Goal: Obtain resource: Obtain resource

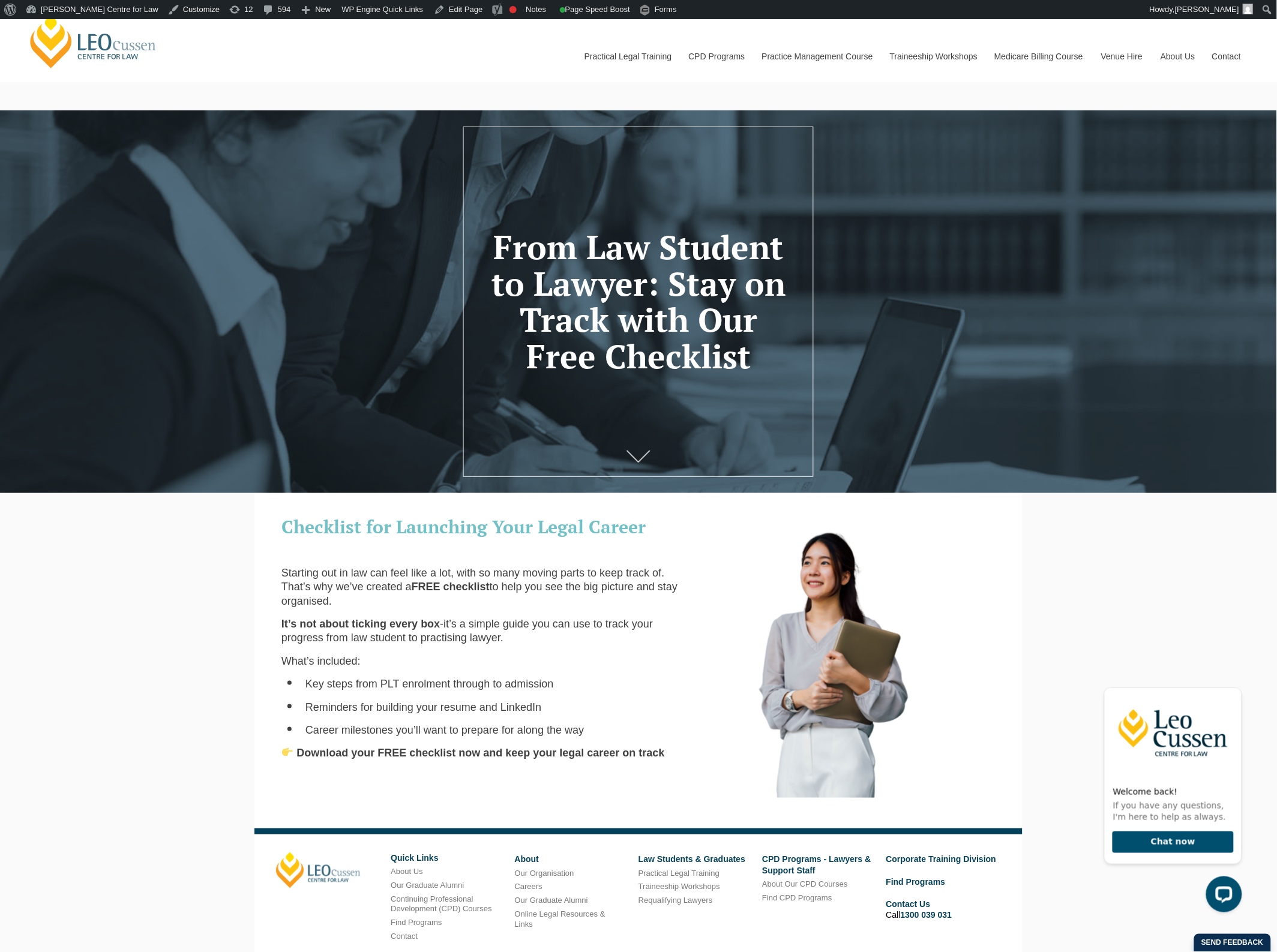
click at [148, 677] on div "Leo Cussen Centre for Law Search here Practical Legal Training Our Practical Le…" at bounding box center [638, 539] width 1277 height 1039
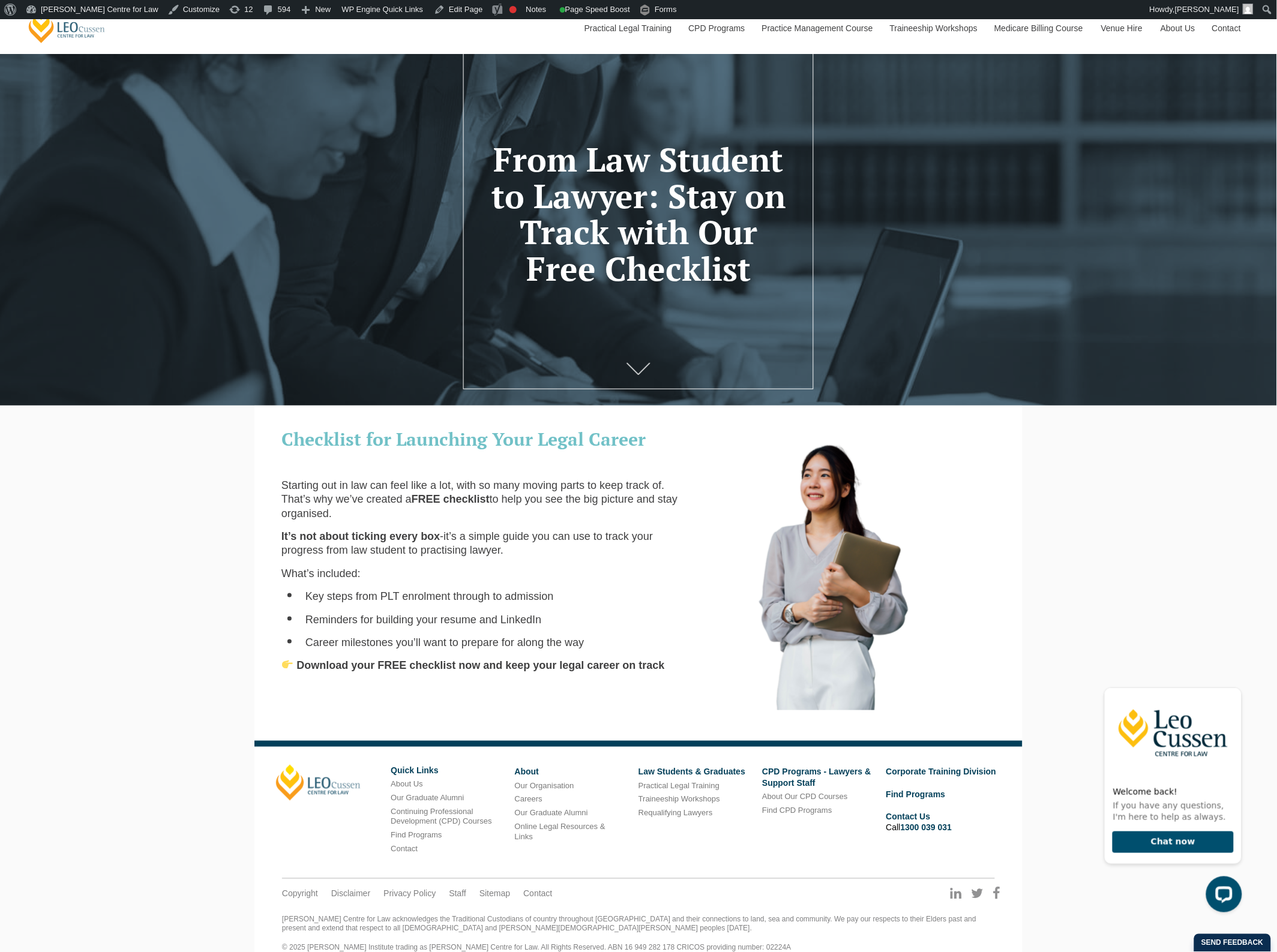
scroll to position [109, 0]
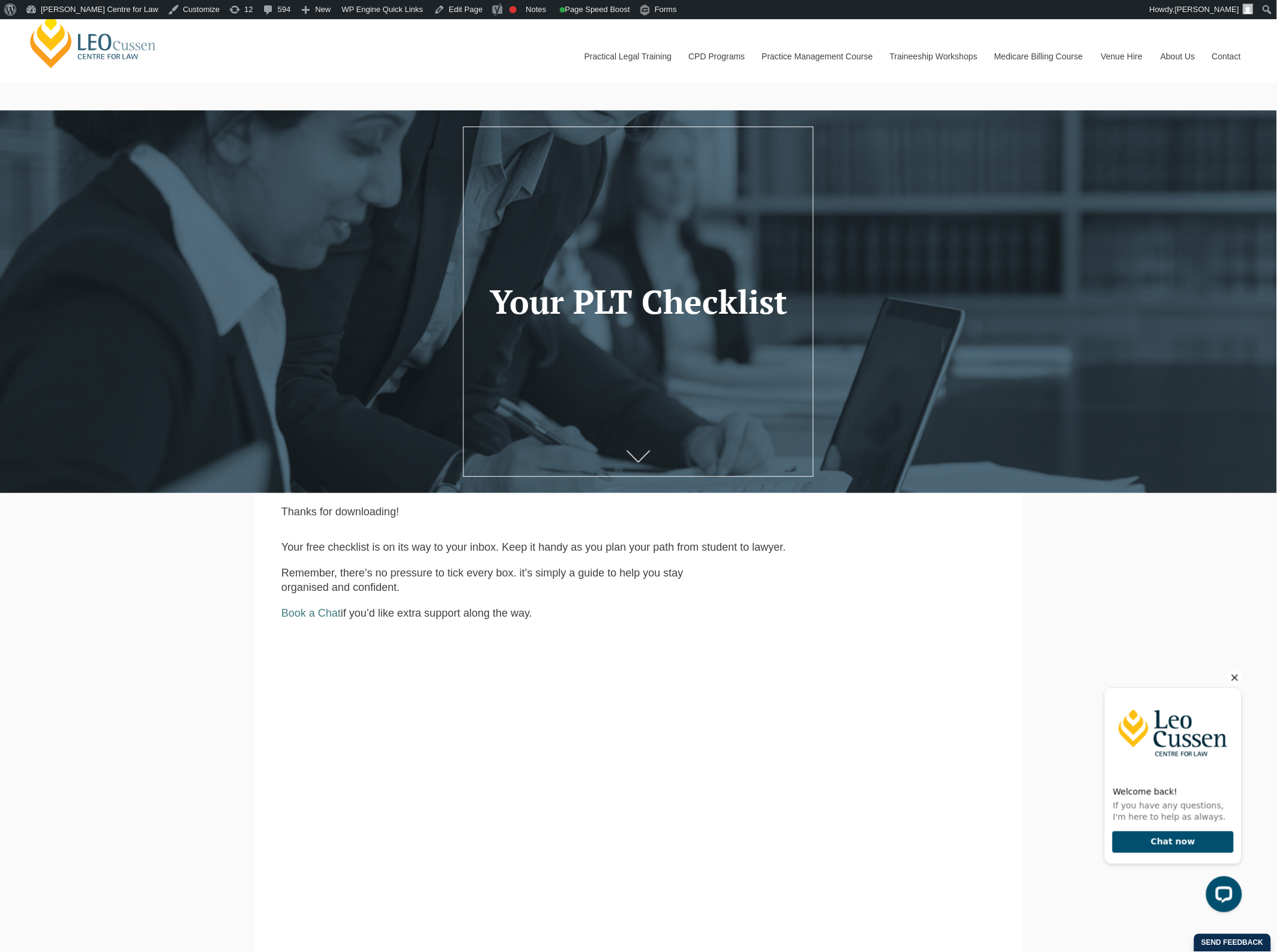
click at [1235, 676] on icon "Hide greeting" at bounding box center [1234, 677] width 7 height 7
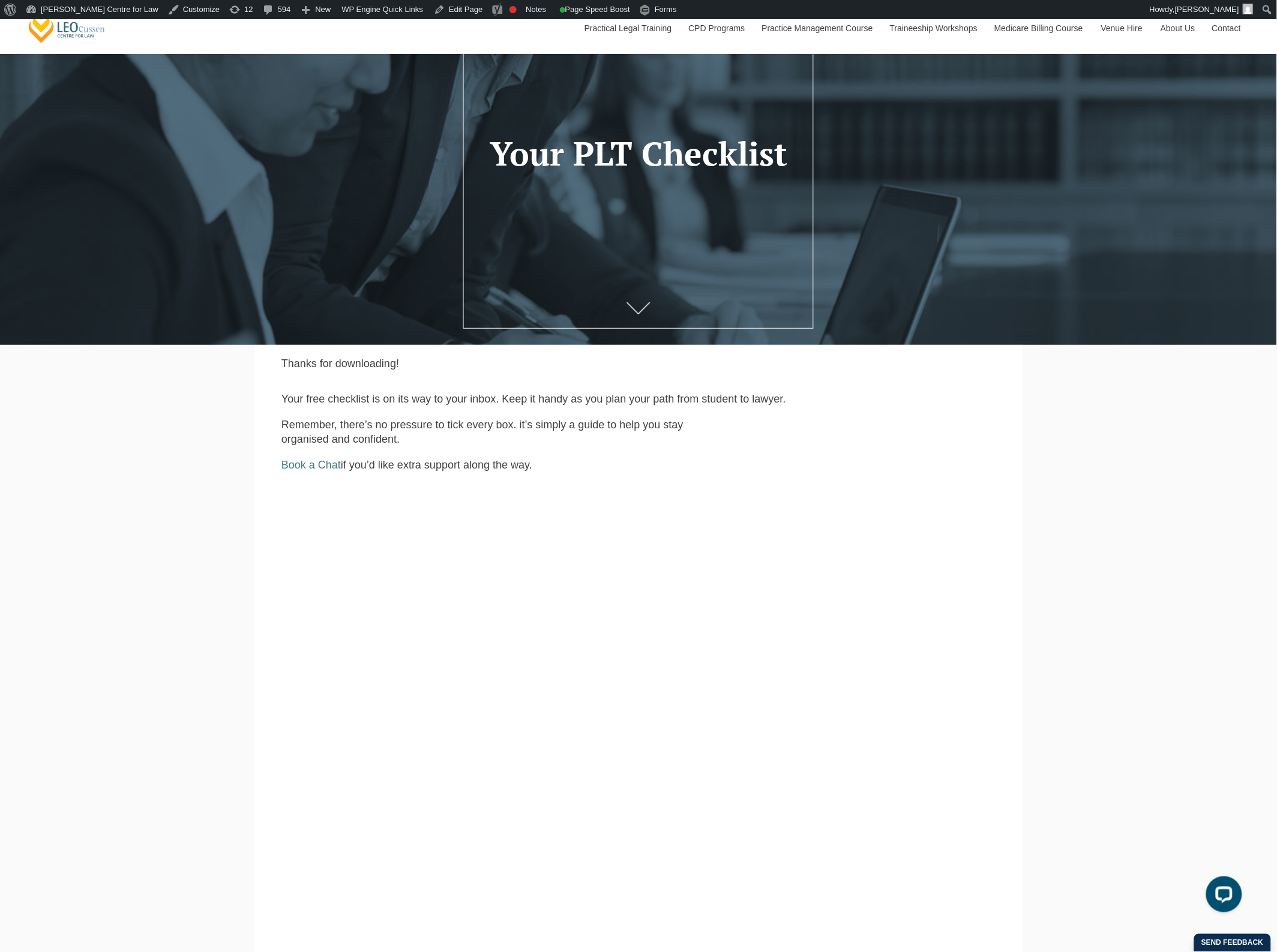
scroll to position [150, 0]
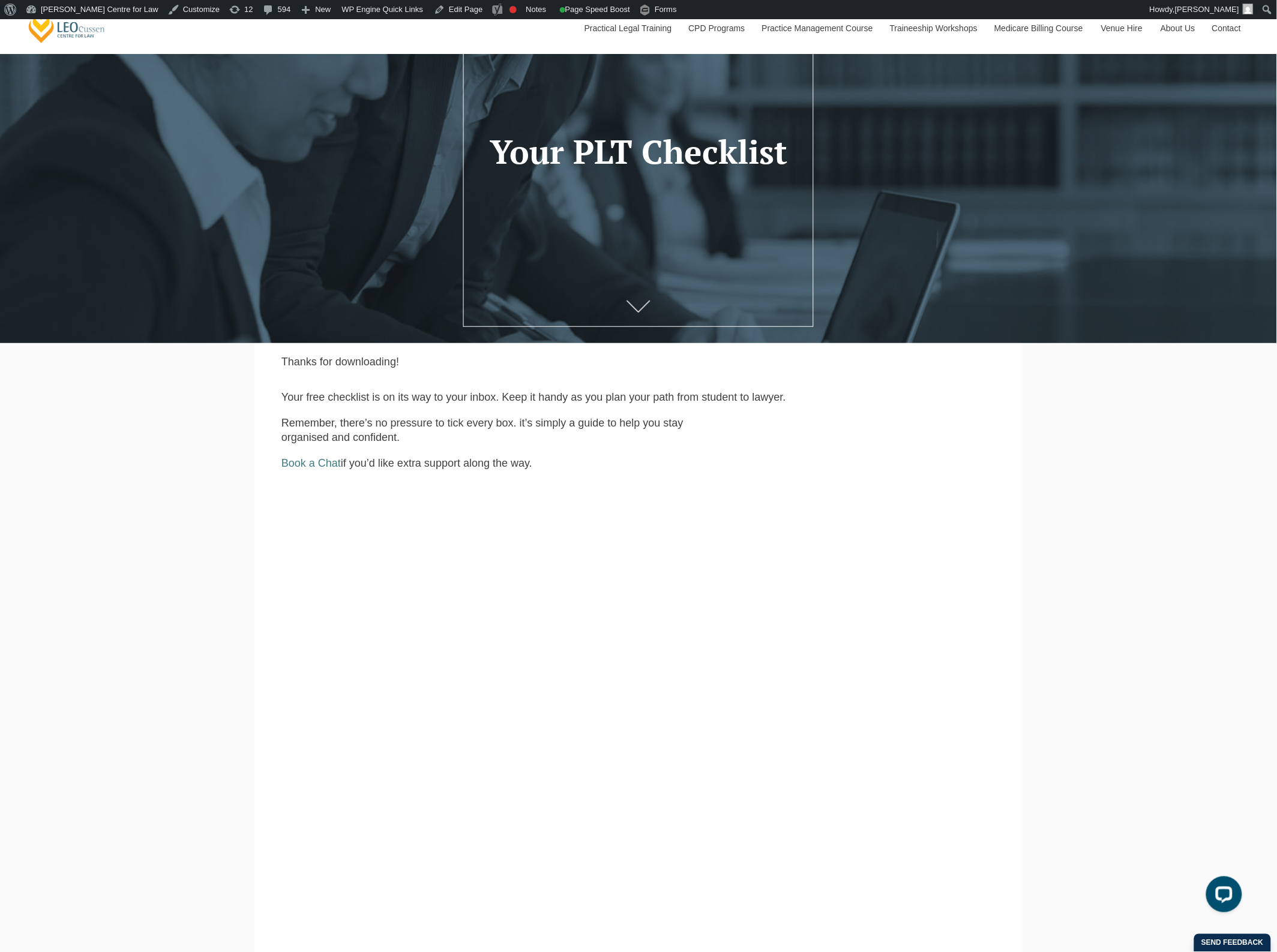
click at [1095, 550] on div "[PERSON_NAME] Centre for Law Search here Practical Legal Training Our Practical…" at bounding box center [638, 591] width 1277 height 1443
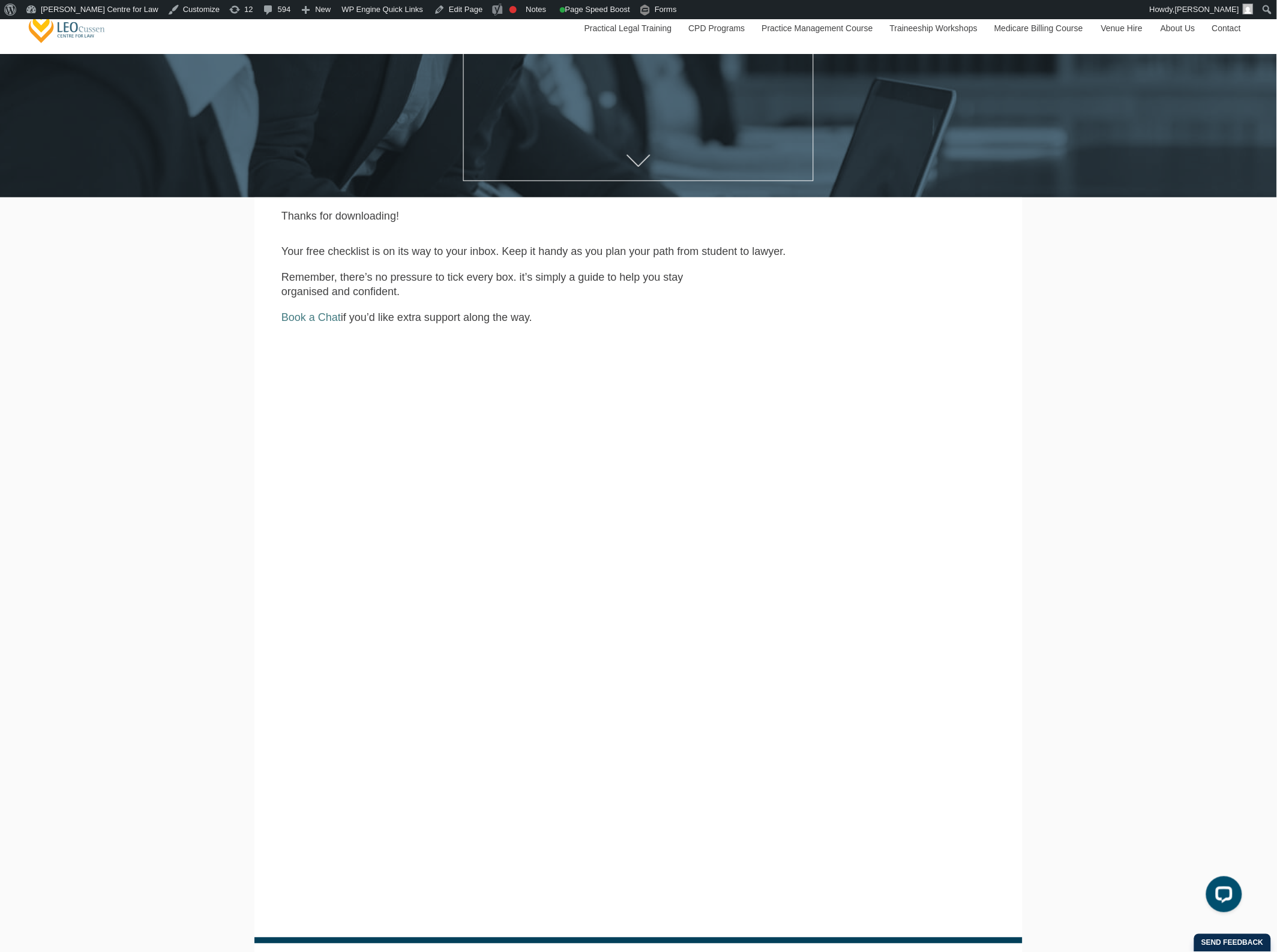
scroll to position [300, 0]
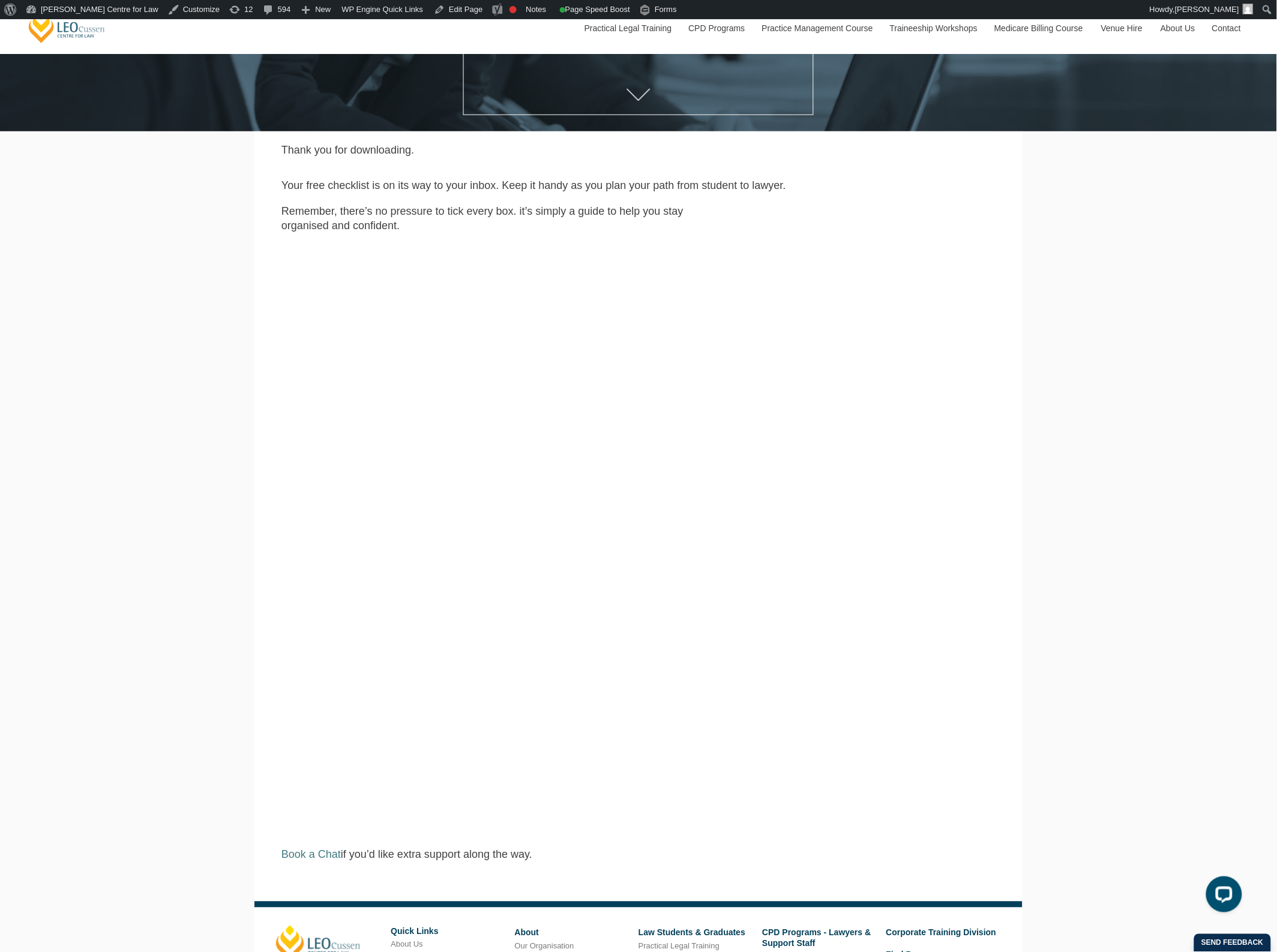
scroll to position [375, 0]
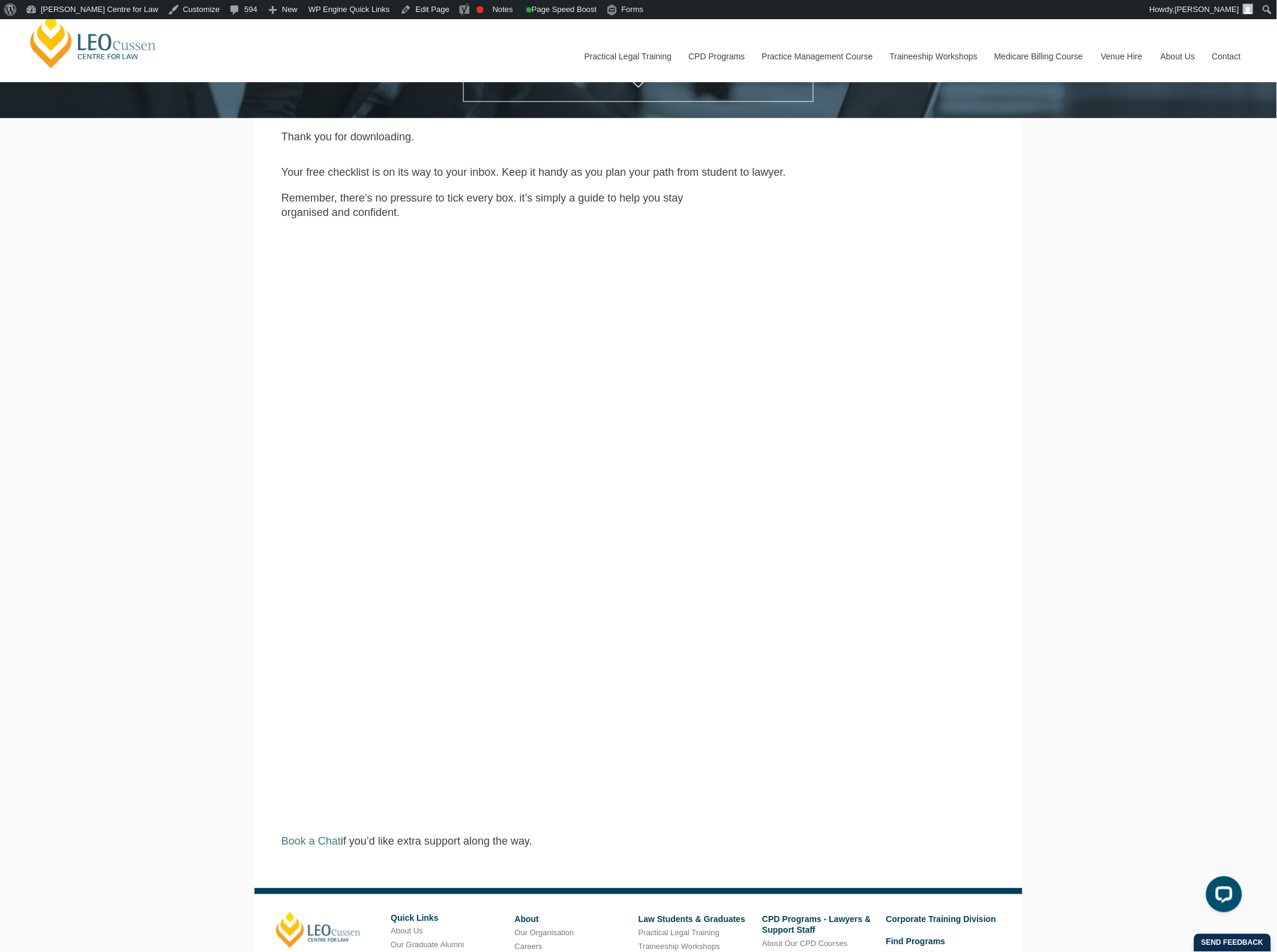
click at [1204, 550] on div "Leo Cussen Centre for Law Search here Practical Legal Training Our Practical Le…" at bounding box center [638, 381] width 1277 height 1473
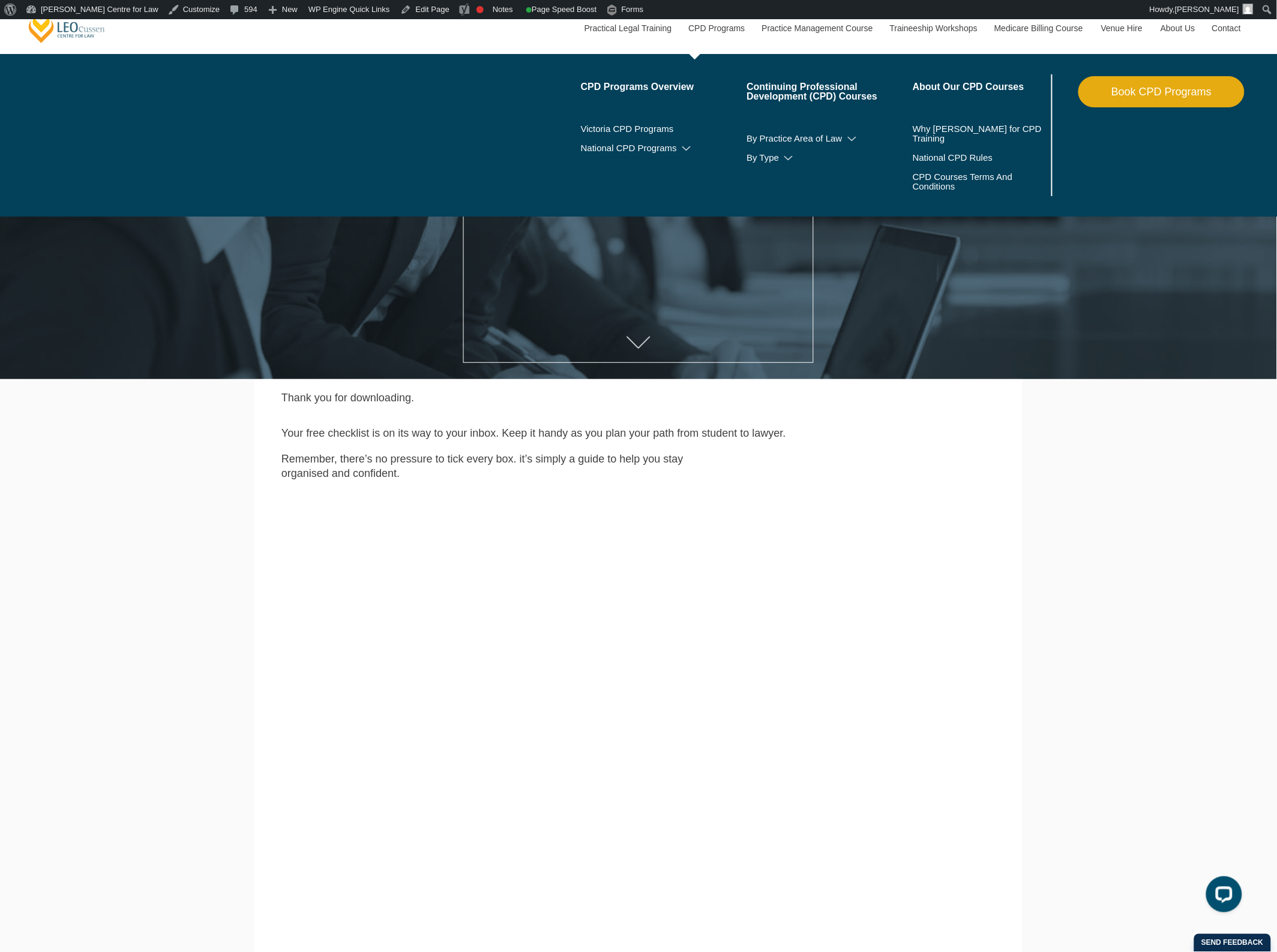
scroll to position [150, 0]
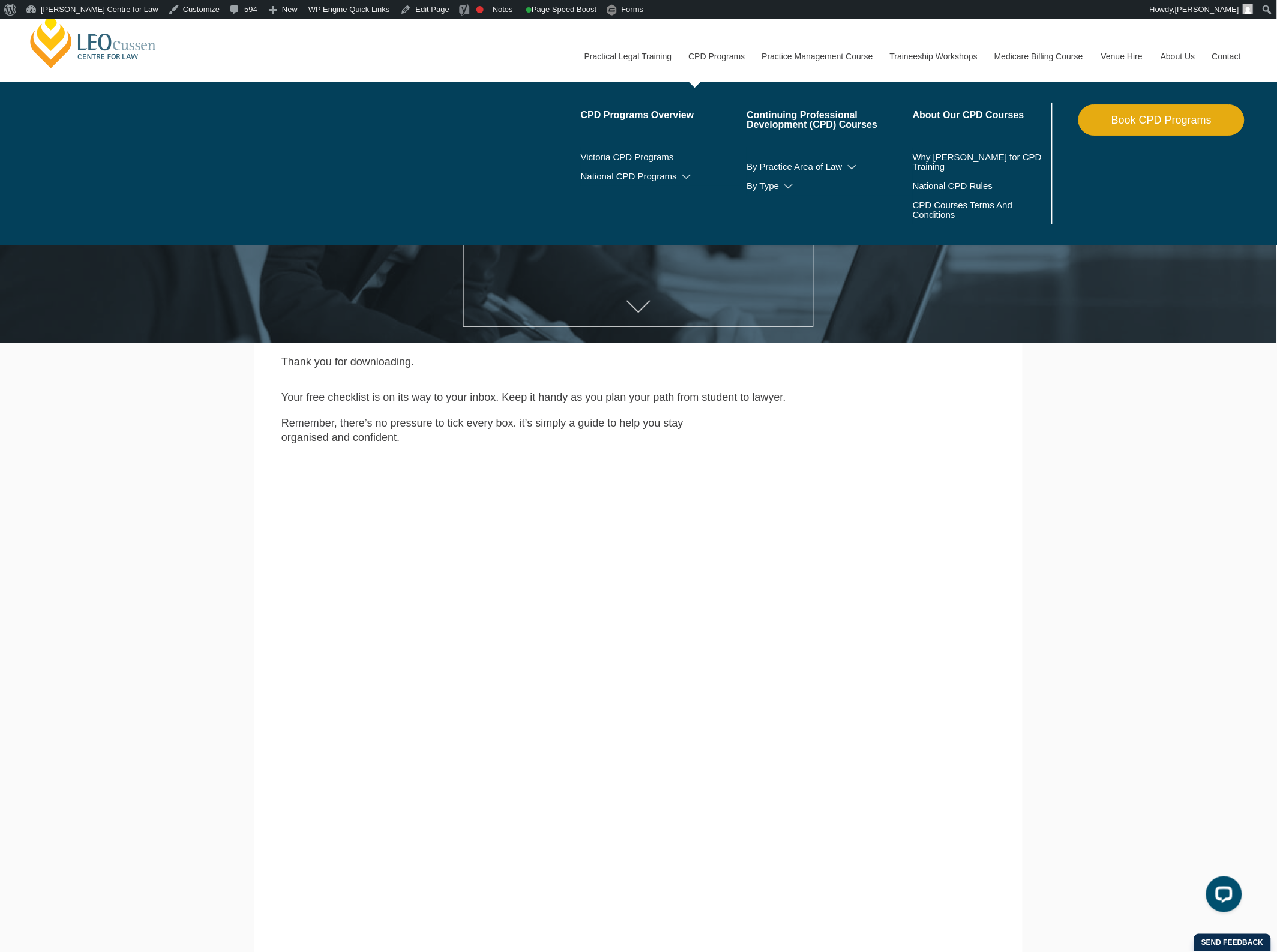
click at [1129, 114] on link "Book CPD Programs" at bounding box center [1161, 120] width 166 height 31
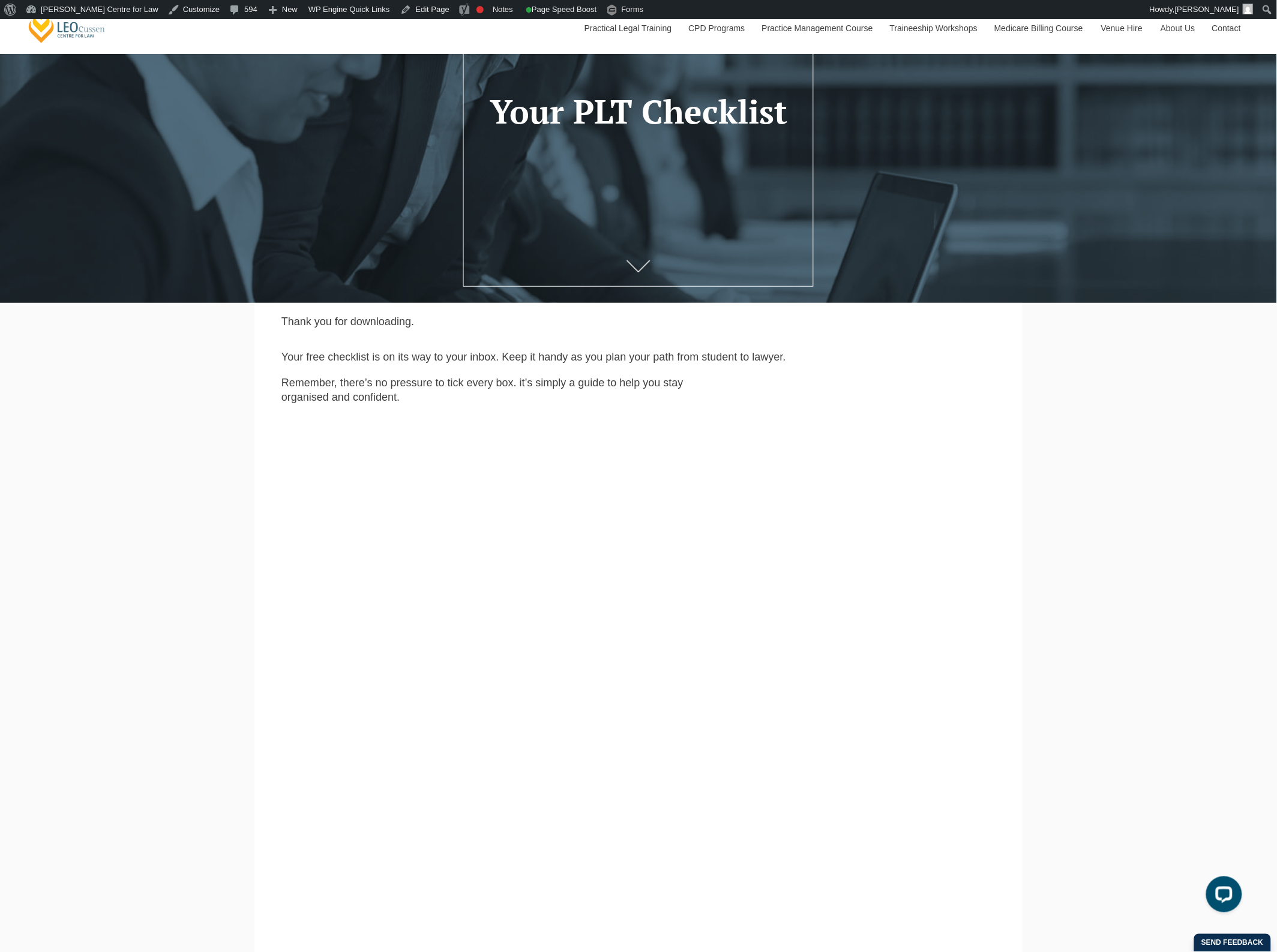
scroll to position [225, 0]
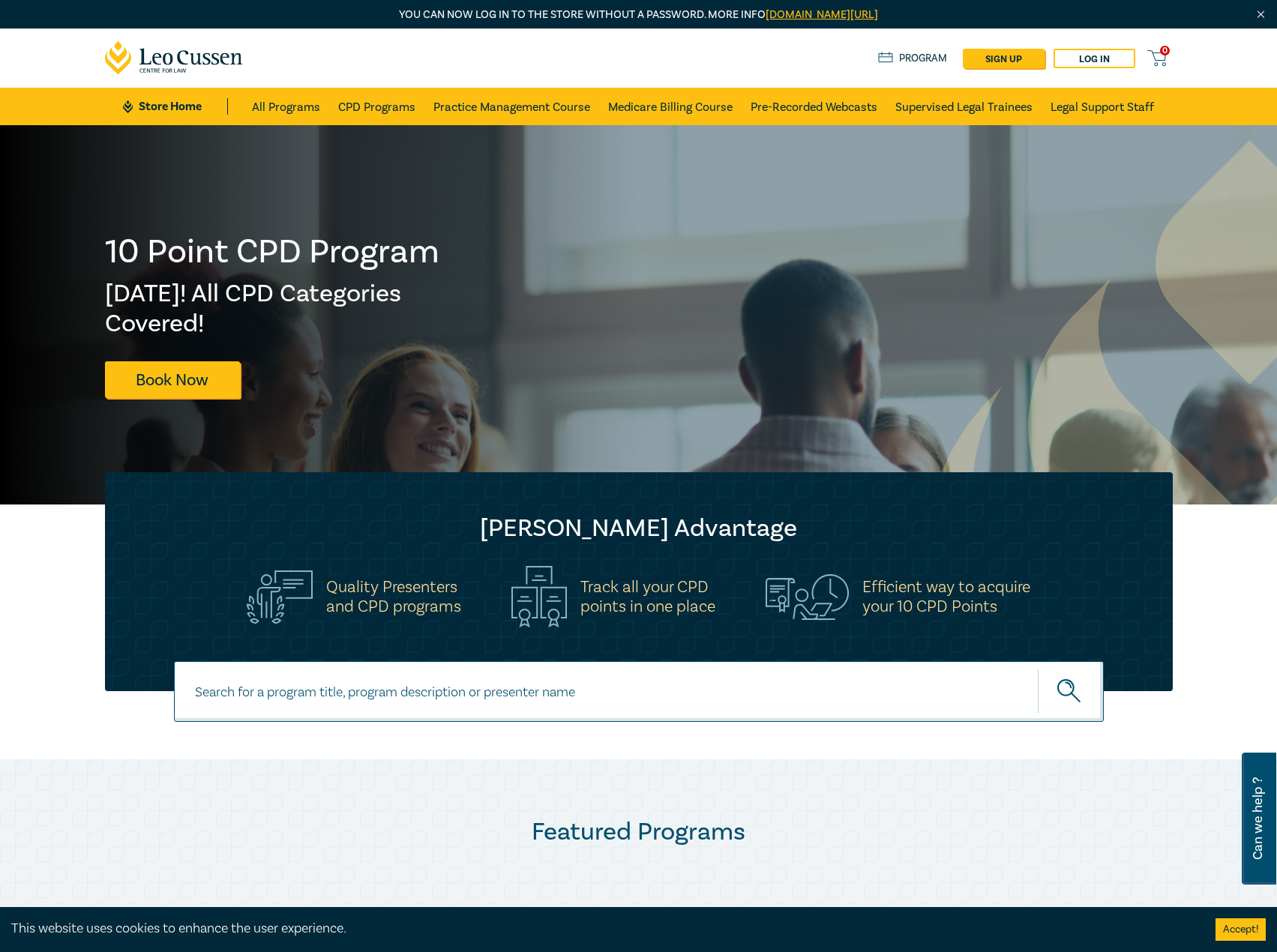
click at [189, 59] on icon at bounding box center [174, 58] width 138 height 34
click at [226, 399] on link "Book Now" at bounding box center [173, 380] width 135 height 37
click at [159, 70] on icon at bounding box center [174, 58] width 138 height 34
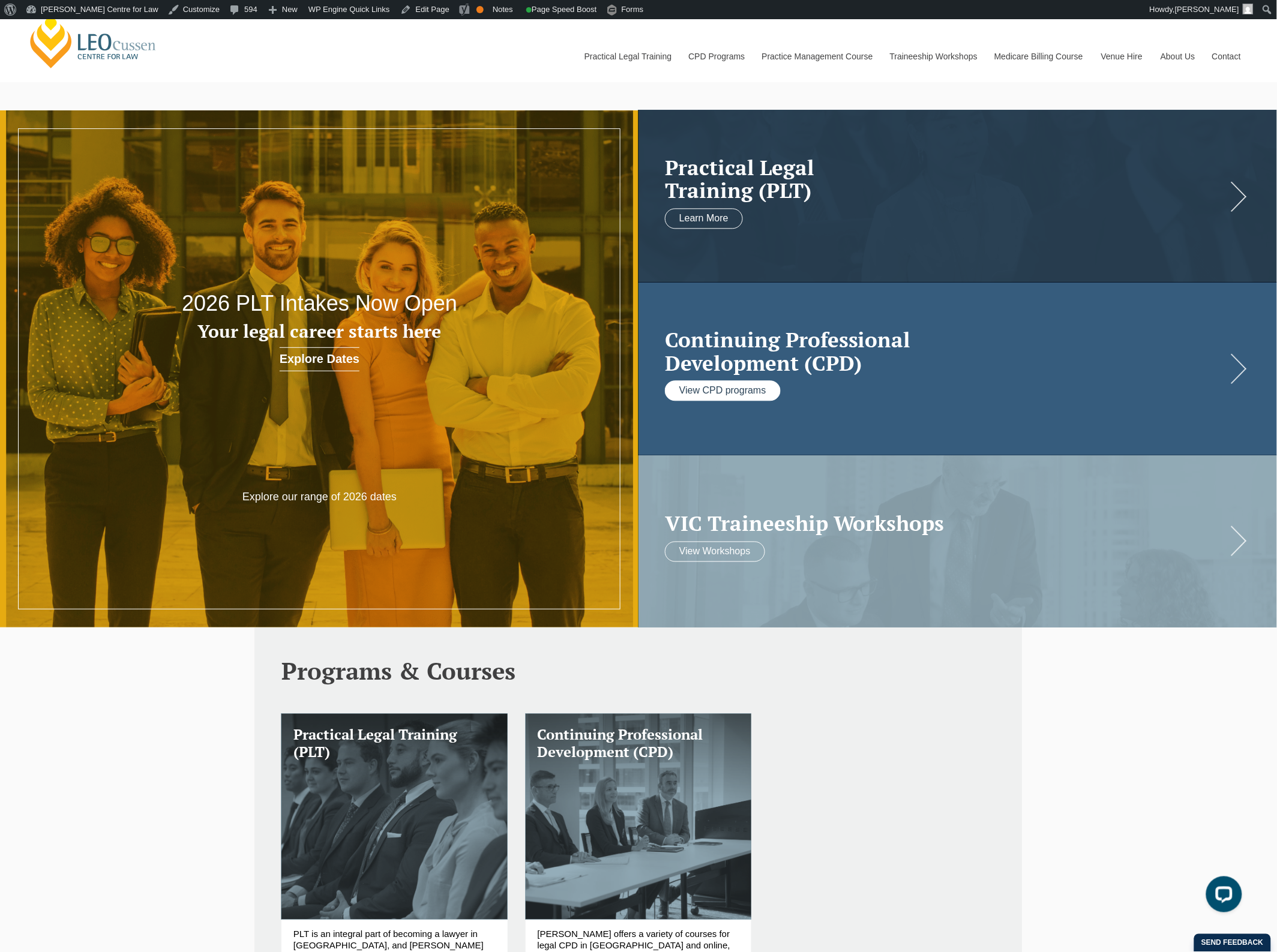
click at [734, 384] on link "View CPD programs" at bounding box center [723, 391] width 116 height 21
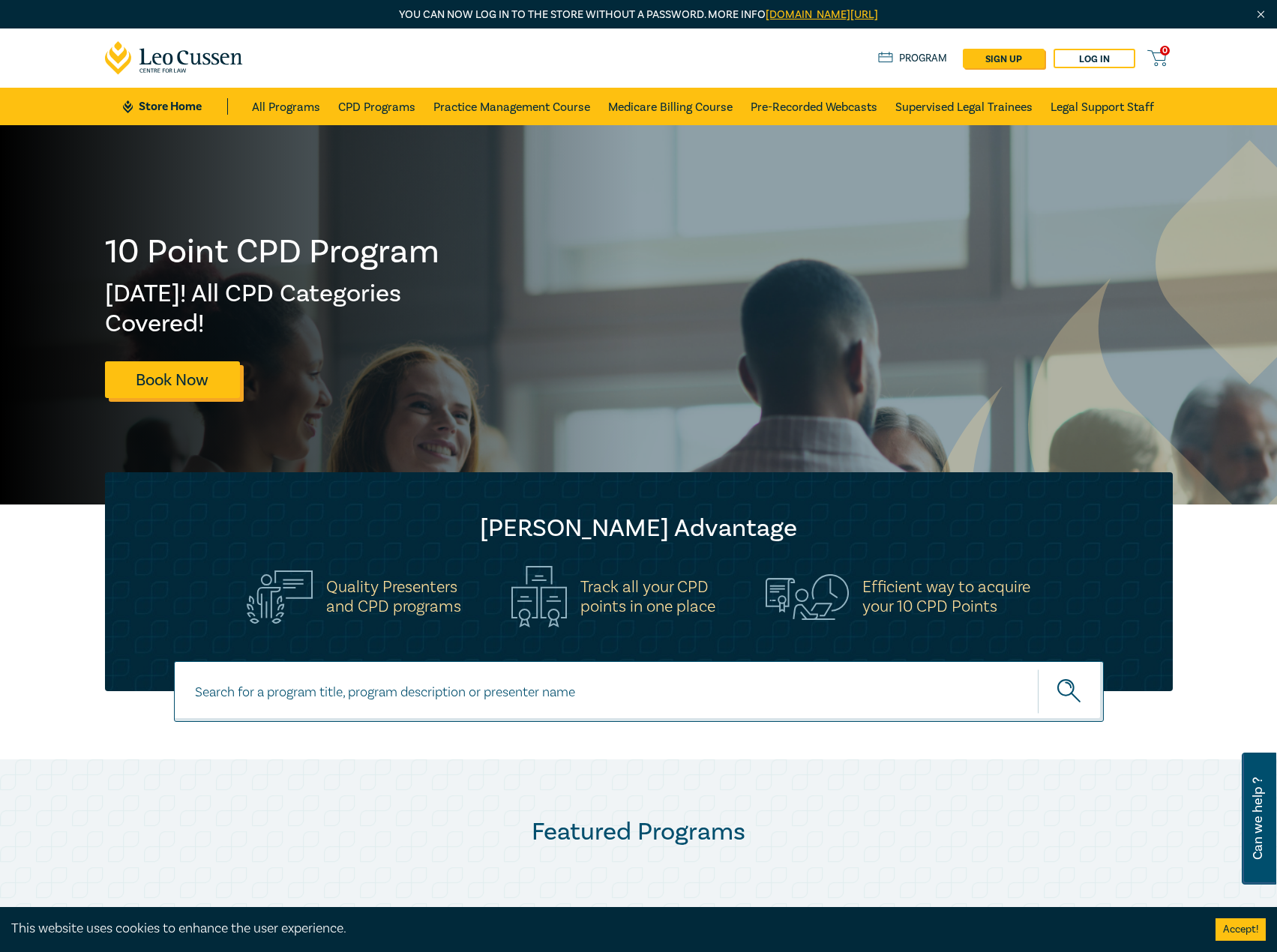
click at [189, 380] on link "Book Now" at bounding box center [173, 380] width 135 height 37
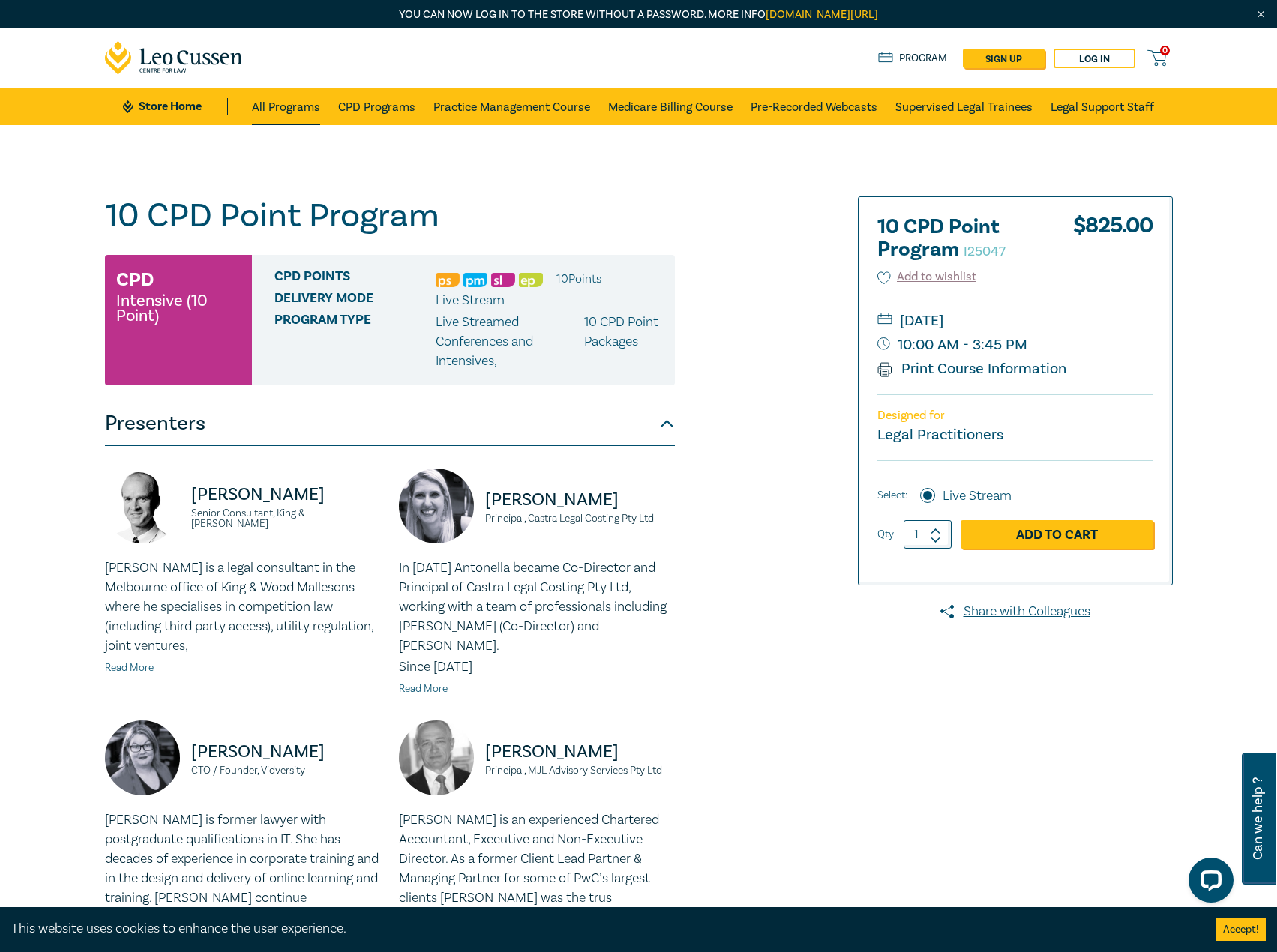
click at [260, 106] on link "All Programs" at bounding box center [286, 106] width 68 height 38
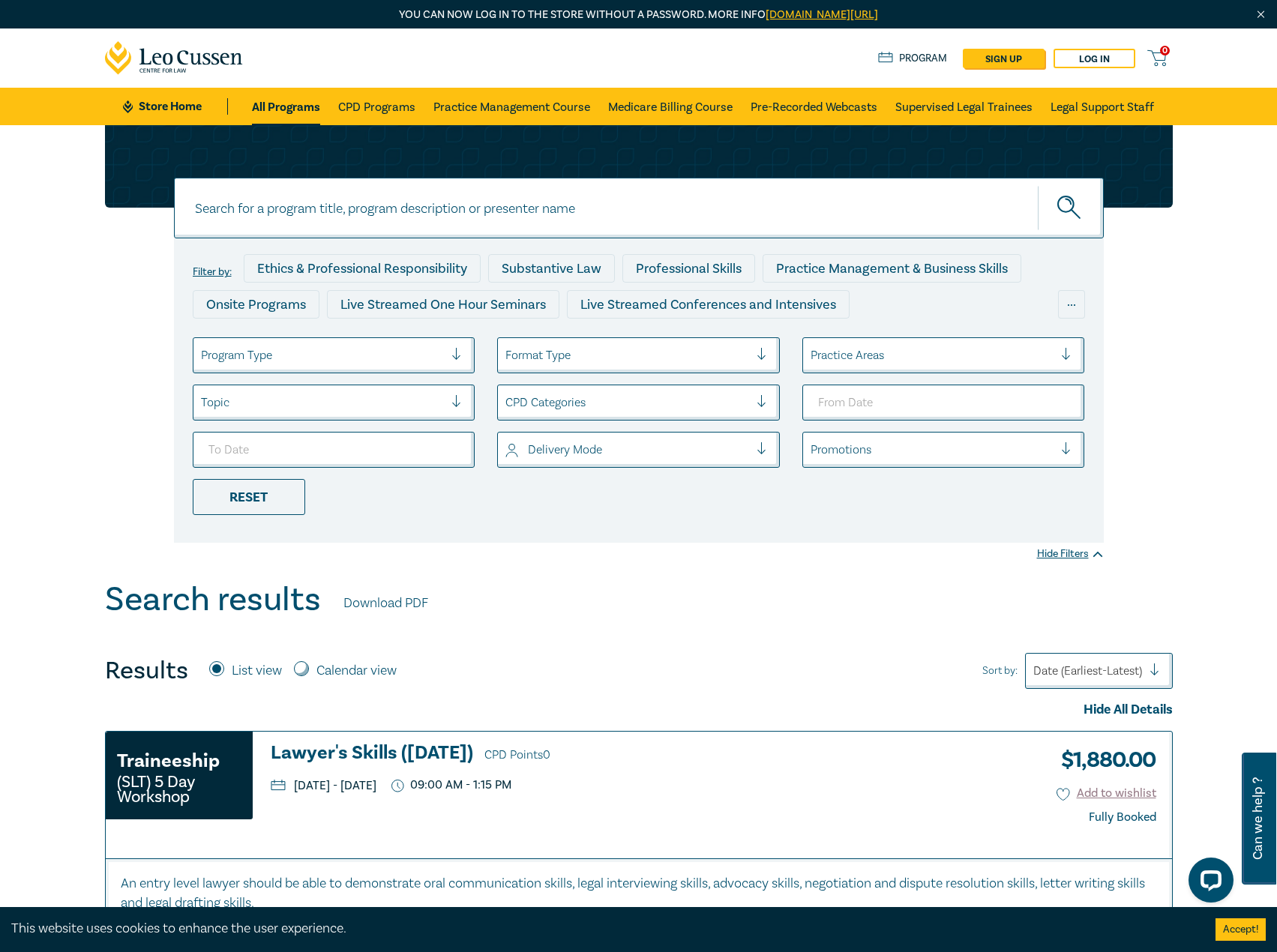
click at [283, 94] on link "All Programs" at bounding box center [286, 106] width 68 height 38
click at [157, 106] on link "Store Home" at bounding box center [174, 106] width 104 height 17
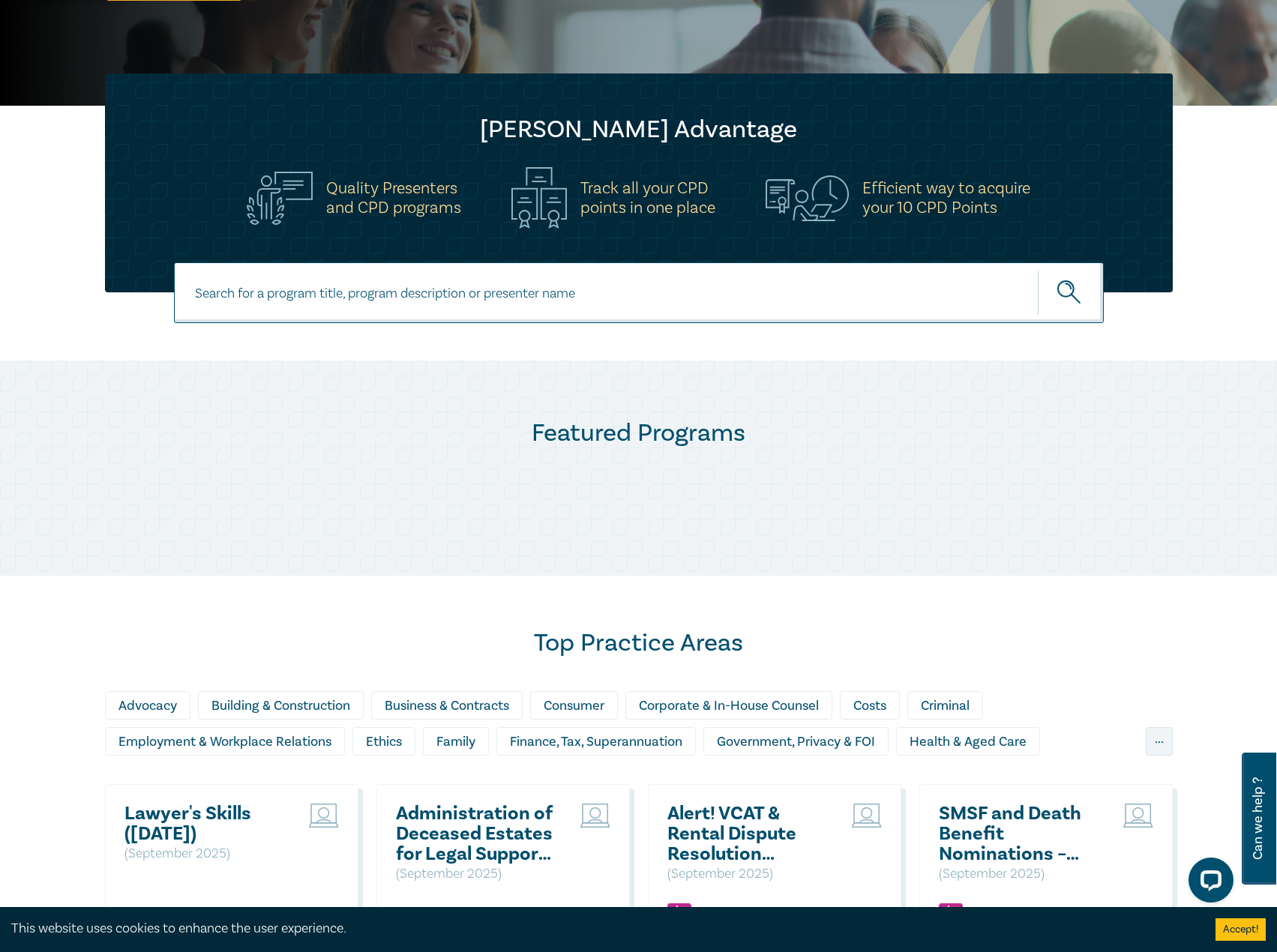
scroll to position [401, 0]
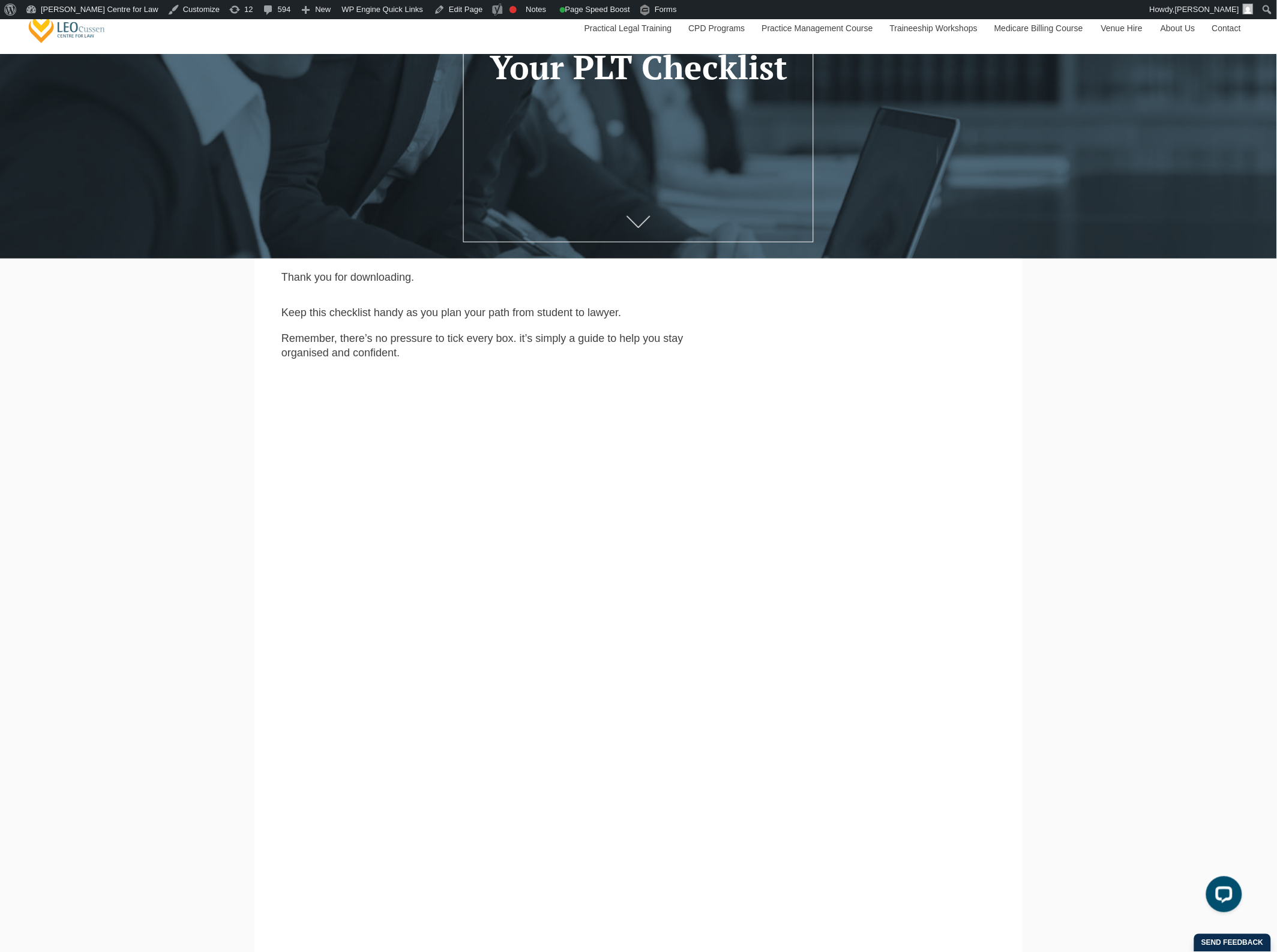
scroll to position [375, 0]
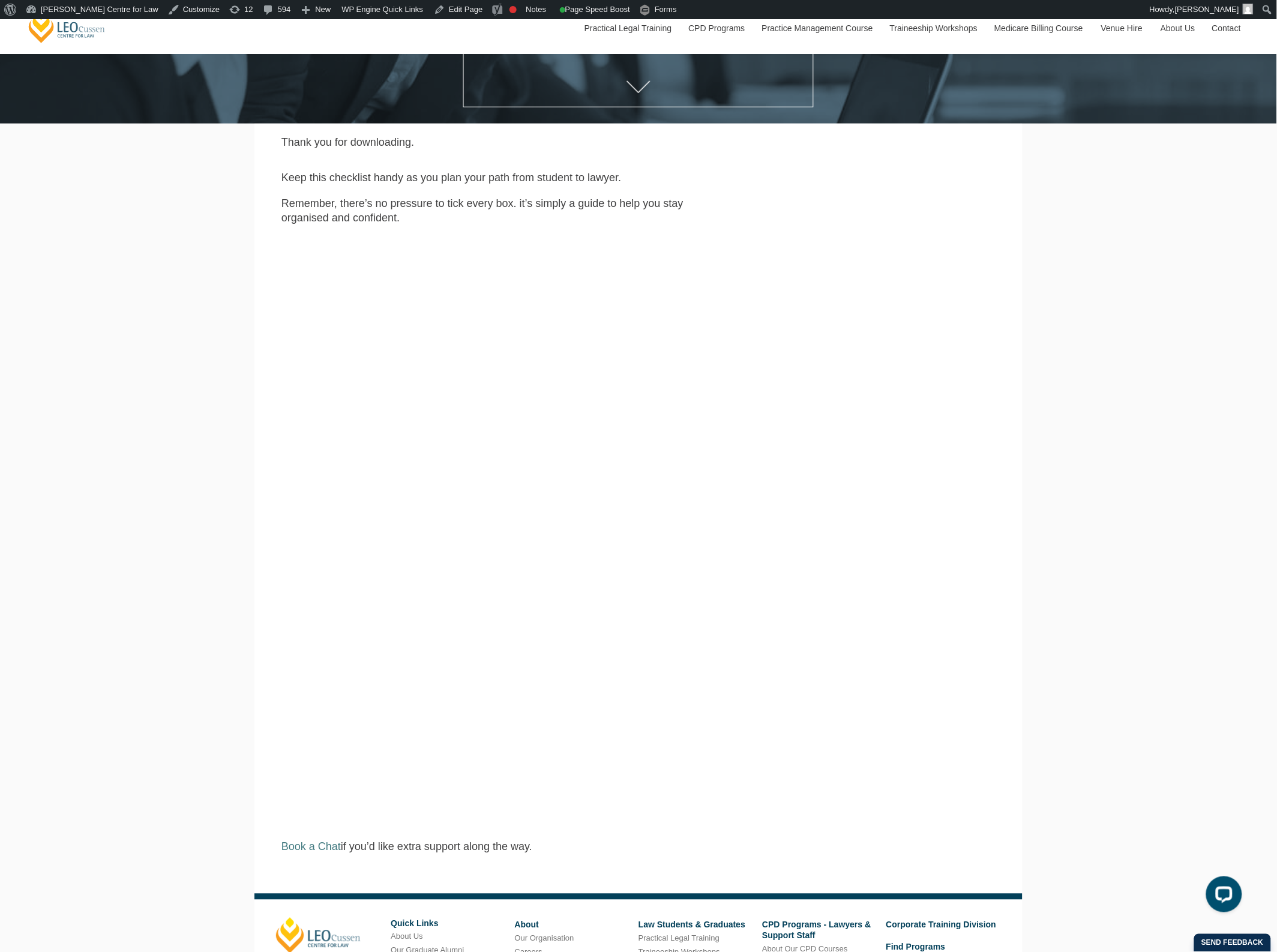
scroll to position [375, 0]
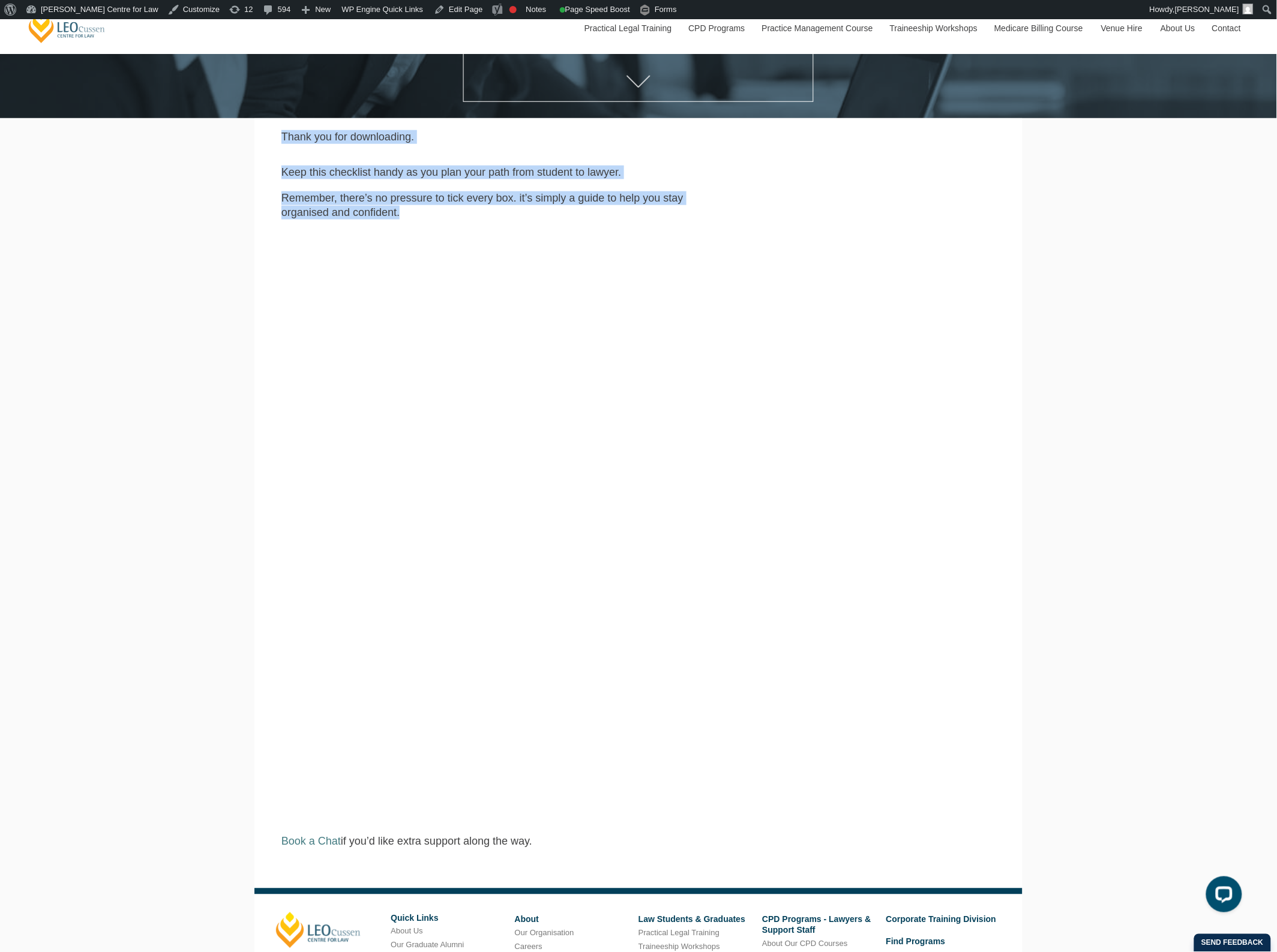
drag, startPoint x: 283, startPoint y: 138, endPoint x: 670, endPoint y: 216, distance: 394.8
click at [670, 216] on main "Thank you for downloading. Keep this checklist handy as you plan your path from…" at bounding box center [638, 503] width 750 height 770
copy main "Thank you for downloading. Keep this checklist handy as you plan your path from…"
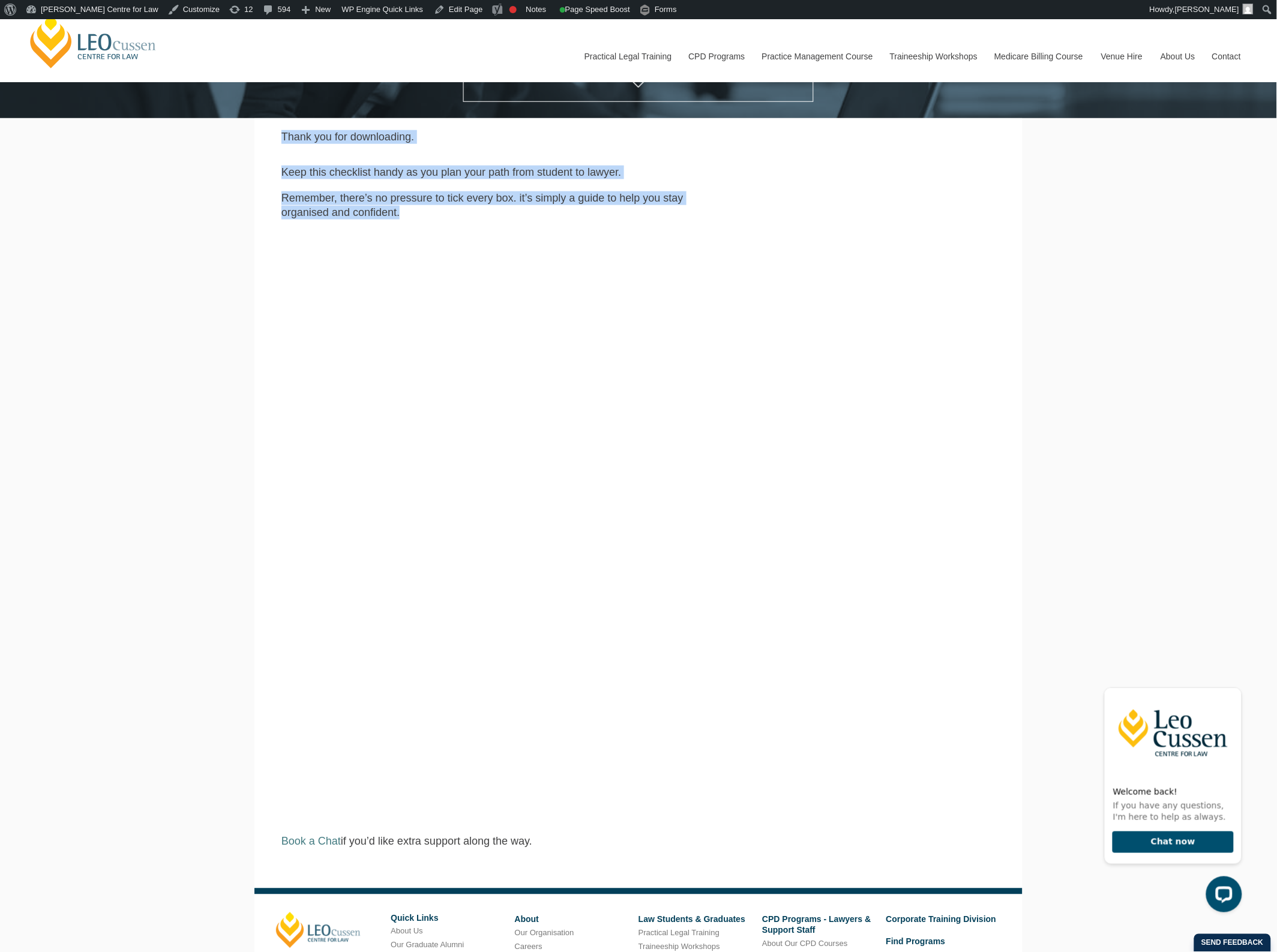
click at [283, 204] on div "Remember, there’s no pressure to tick every box. it’s simply a guide to help yo…" at bounding box center [486, 205] width 409 height 28
click at [474, 179] on div "Keep this checklist handy as you plan your path from student to lawyer." at bounding box center [638, 172] width 714 height 14
